Goal: Check status: Check status

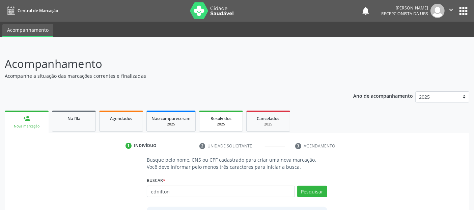
type input "ednilton"
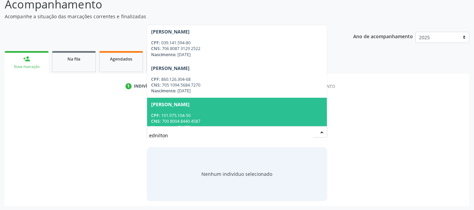
click at [254, 135] on input "ednilton" at bounding box center [231, 134] width 164 height 13
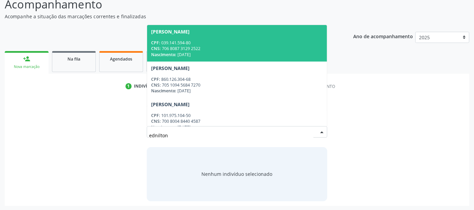
click at [201, 49] on div "CNS: 706 8087 3129 2522" at bounding box center [236, 49] width 171 height 6
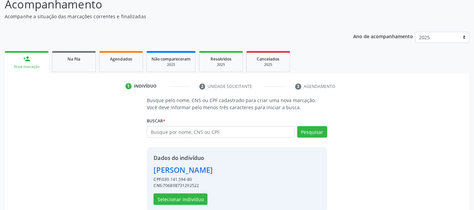
drag, startPoint x: 164, startPoint y: 186, endPoint x: 204, endPoint y: 186, distance: 40.5
click at [204, 186] on div "CNS: 706808731292522" at bounding box center [183, 185] width 59 height 6
copy div "706808731292522"
click at [70, 61] on div "Na fila" at bounding box center [74, 58] width 34 height 7
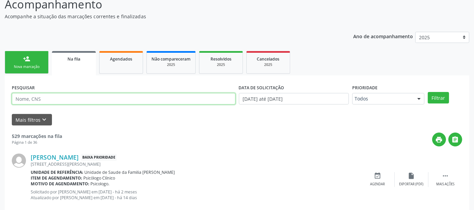
click at [58, 100] on input "text" at bounding box center [124, 98] width 224 height 11
paste input "706808731292522"
type input "706808731292522"
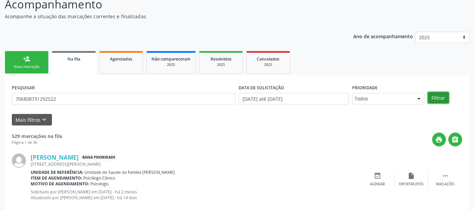
click at [444, 96] on button "Filtrar" at bounding box center [438, 97] width 21 height 11
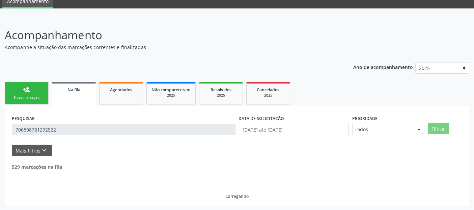
scroll to position [7, 0]
